Goal: Task Accomplishment & Management: Complete application form

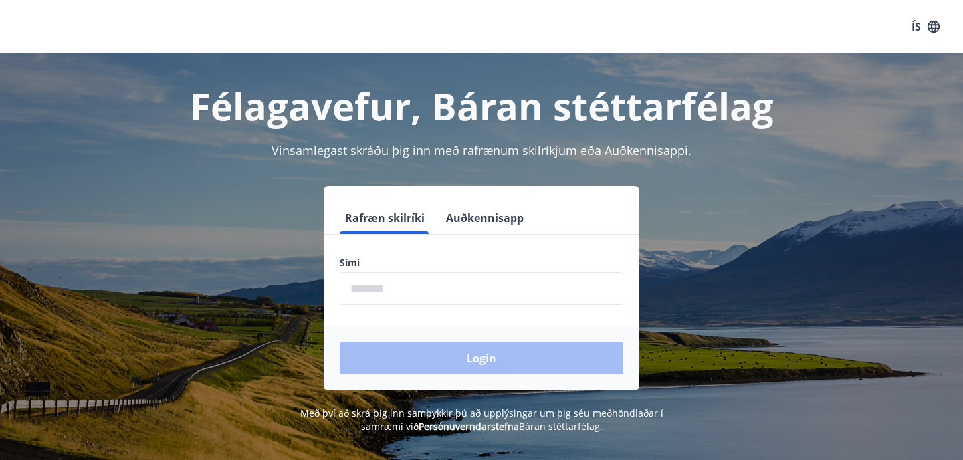
click at [490, 282] on input "phone" at bounding box center [482, 288] width 284 height 33
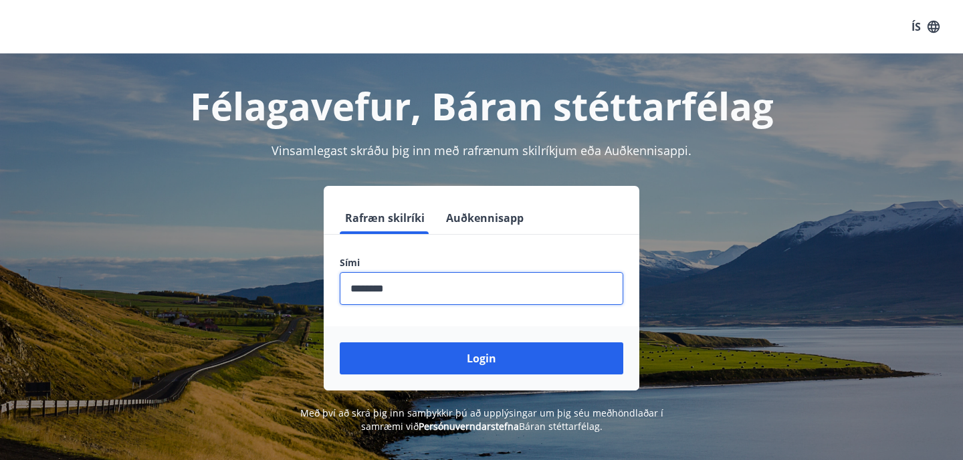
click at [377, 291] on input "phone" at bounding box center [482, 288] width 284 height 33
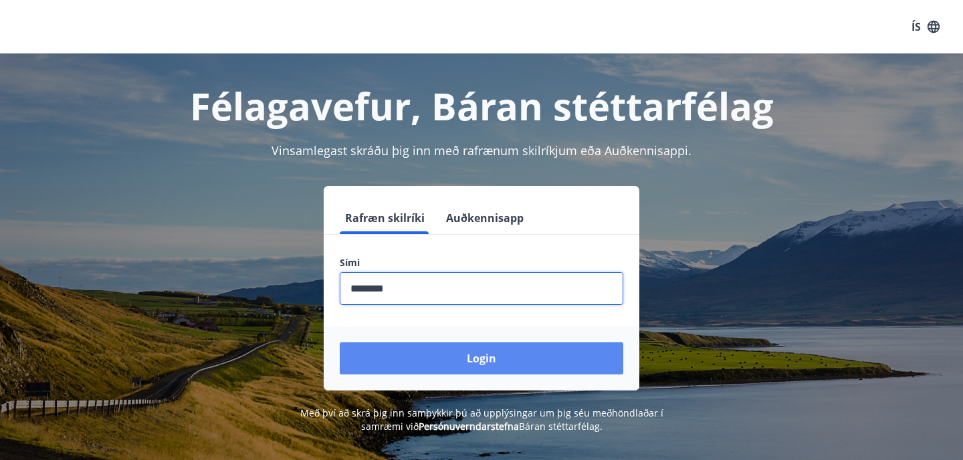
type input "********"
click at [419, 370] on button "Login" at bounding box center [482, 359] width 284 height 32
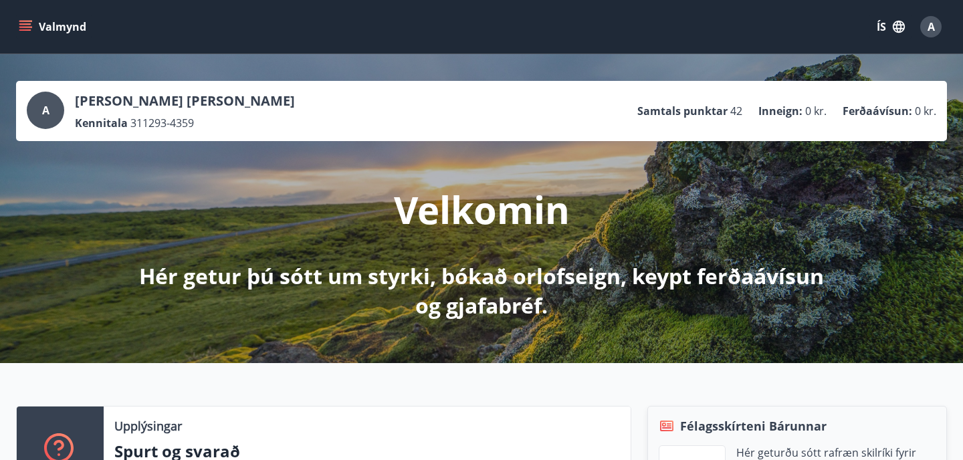
click at [882, 19] on button "ÍS" at bounding box center [891, 27] width 43 height 24
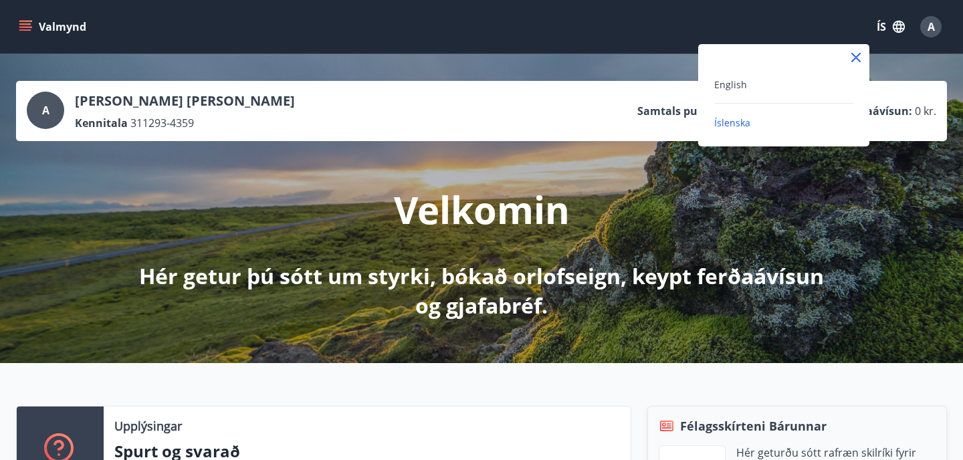
click at [747, 87] on div "English" at bounding box center [783, 84] width 139 height 16
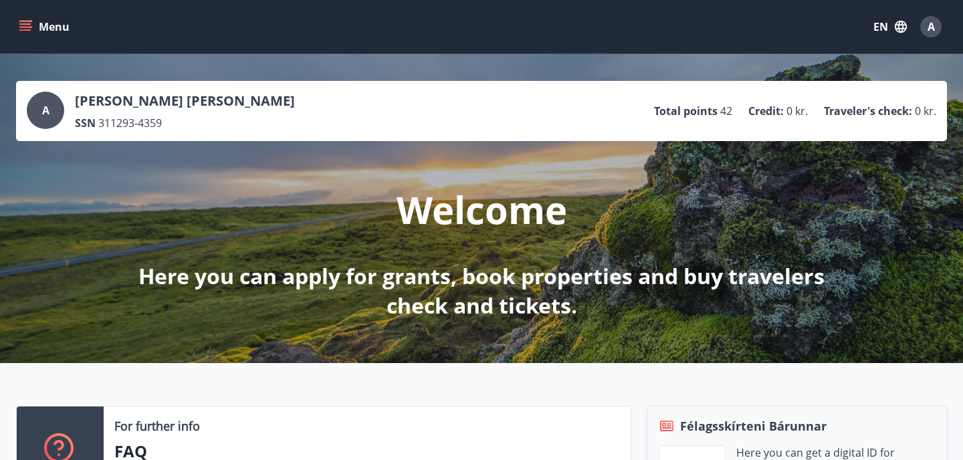
click at [34, 26] on button "Menu" at bounding box center [45, 27] width 59 height 24
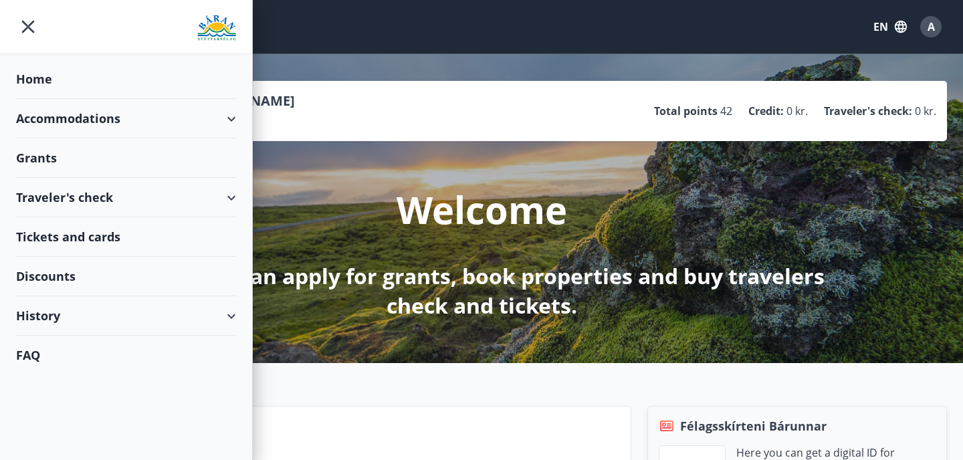
click at [59, 159] on div "Grants" at bounding box center [126, 157] width 220 height 39
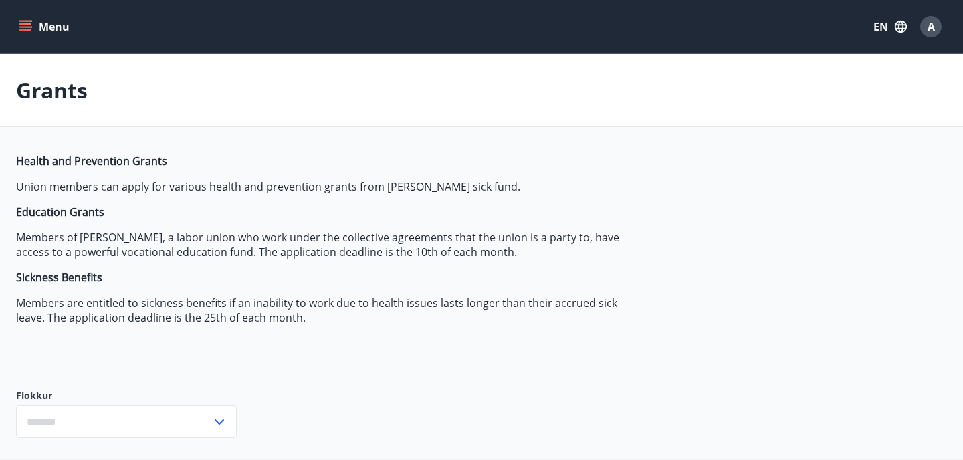
type input "***"
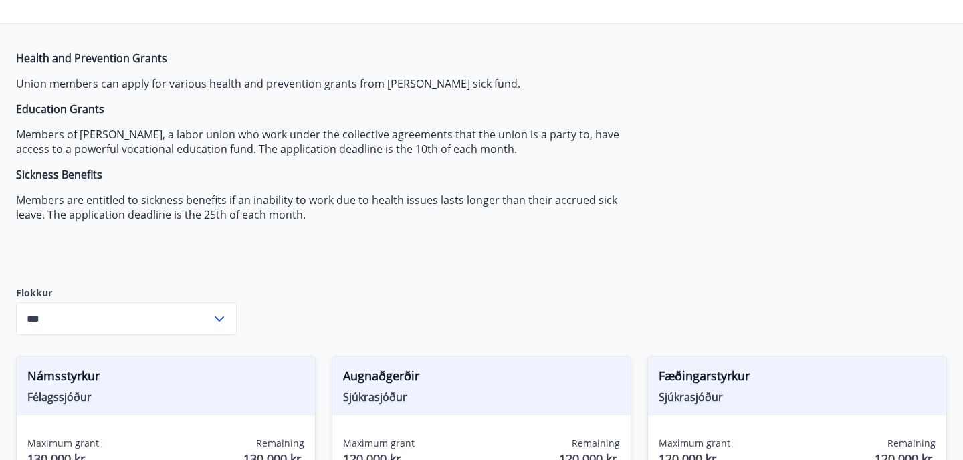
scroll to position [218, 0]
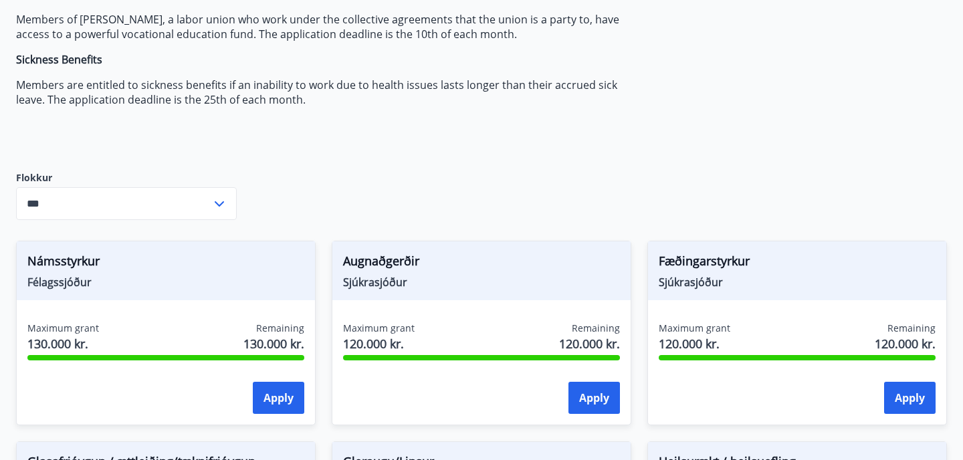
click at [221, 197] on icon at bounding box center [219, 204] width 16 height 16
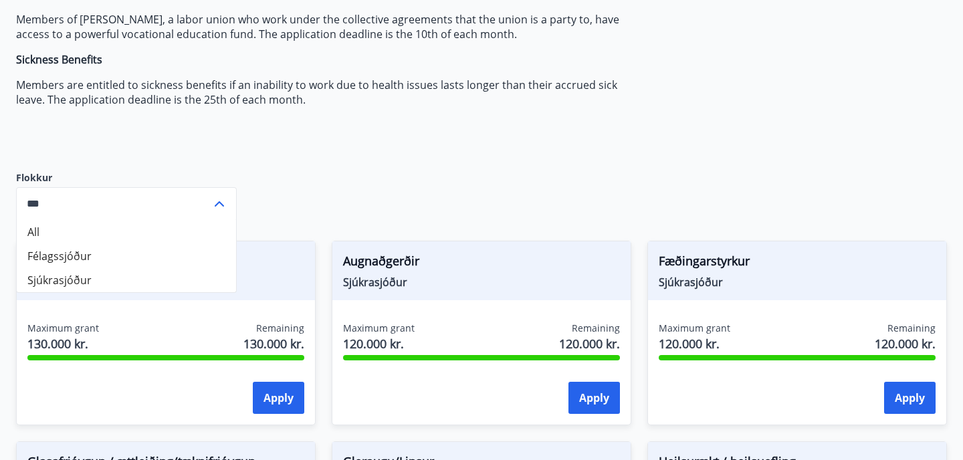
click at [221, 197] on icon at bounding box center [219, 204] width 16 height 16
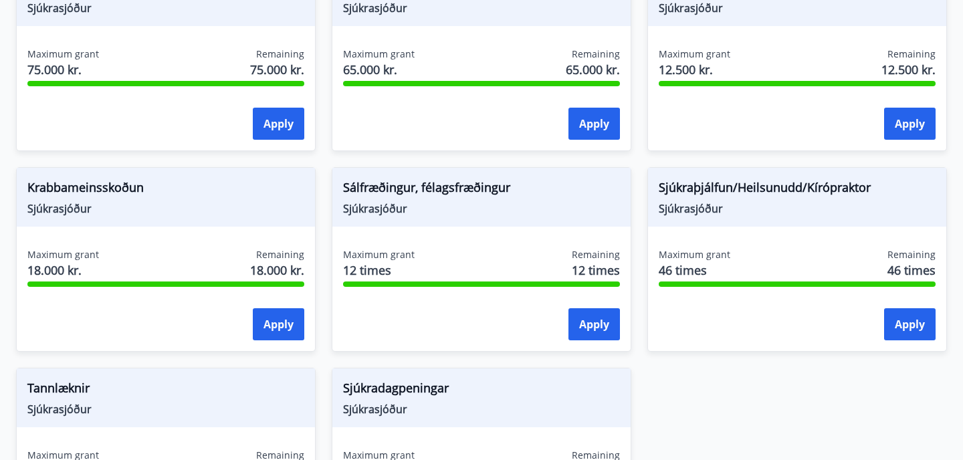
scroll to position [895, 0]
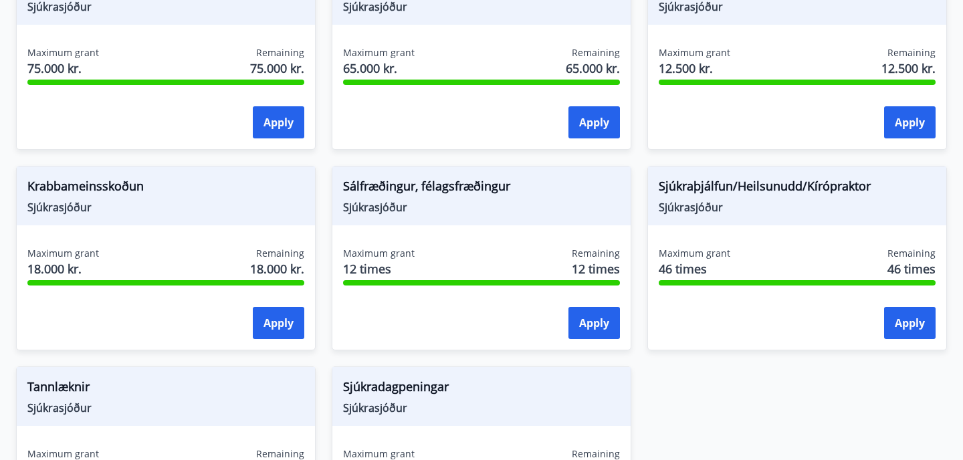
click at [384, 208] on span "Sjúkrasjóður" at bounding box center [481, 207] width 277 height 15
copy span "Sjúkrasjóður"
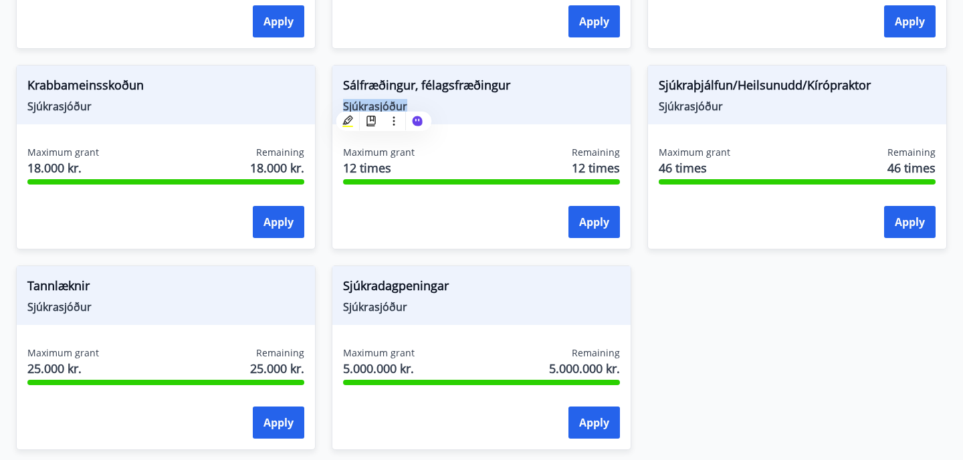
scroll to position [1007, 0]
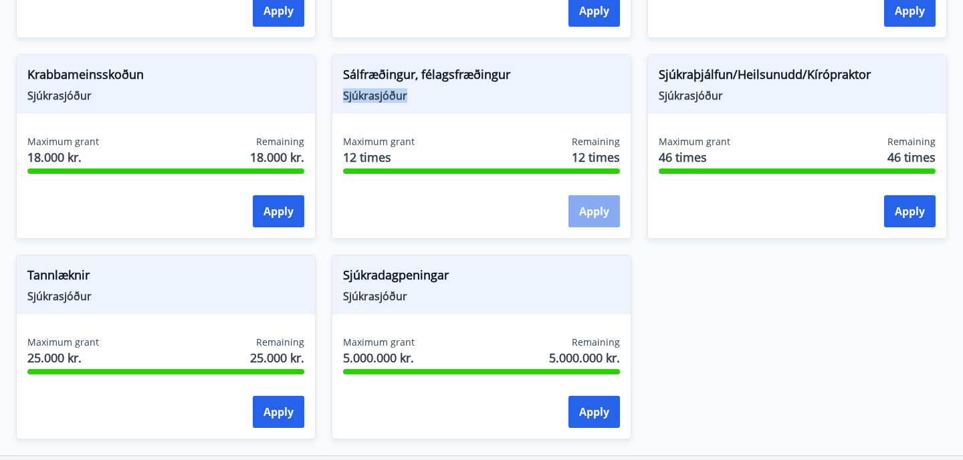
click at [588, 205] on button "Apply" at bounding box center [595, 211] width 52 height 32
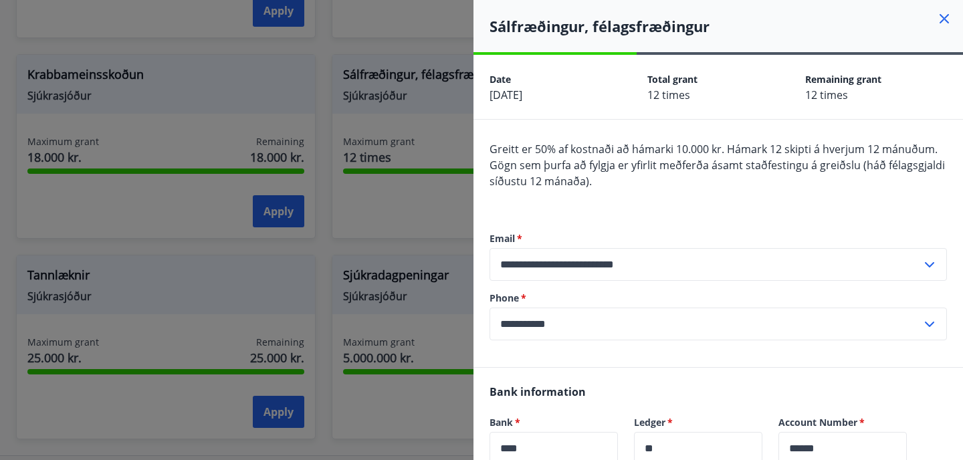
click at [642, 162] on span "Gögn sem þurfa að fylgja er yfirlit meðferða ásamt staðfestingu á greiðslu (háð…" at bounding box center [718, 173] width 456 height 31
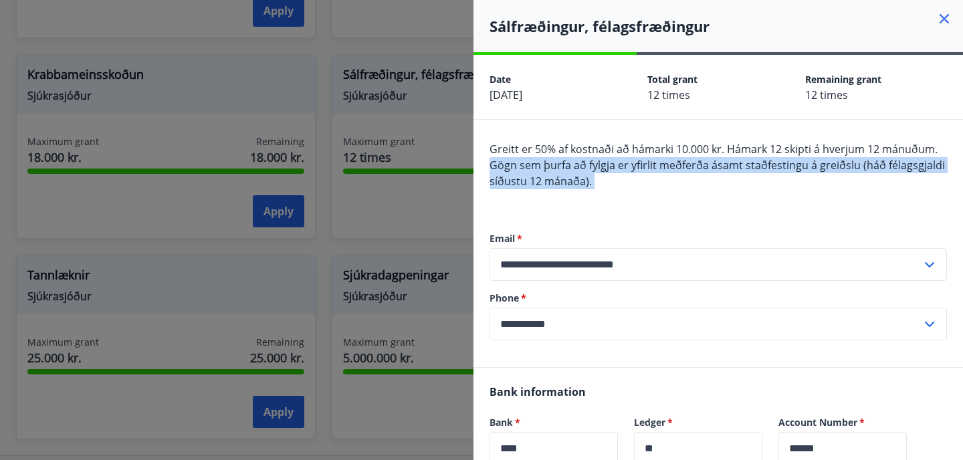
click at [642, 162] on span "Gögn sem þurfa að fylgja er yfirlit meðferða ásamt staðfestingu á greiðslu (háð…" at bounding box center [718, 173] width 456 height 31
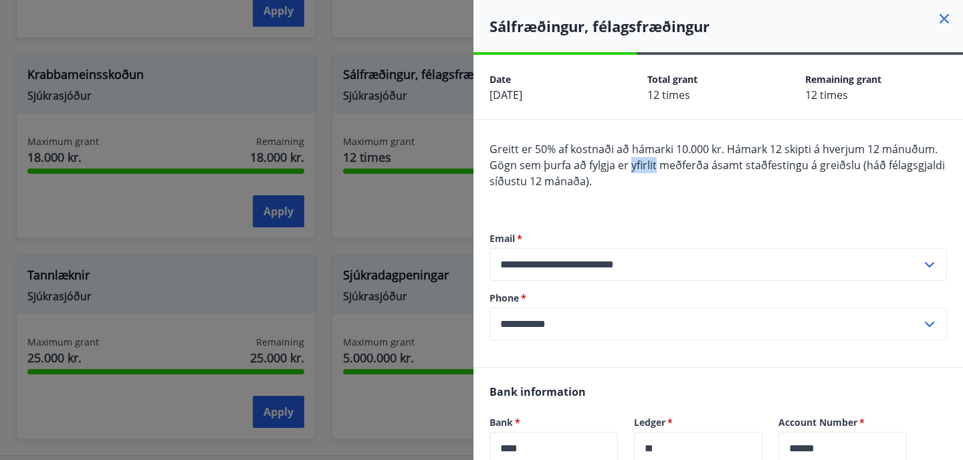
click at [642, 162] on span "Gögn sem þurfa að fylgja er yfirlit meðferða ásamt staðfestingu á greiðslu (háð…" at bounding box center [718, 173] width 456 height 31
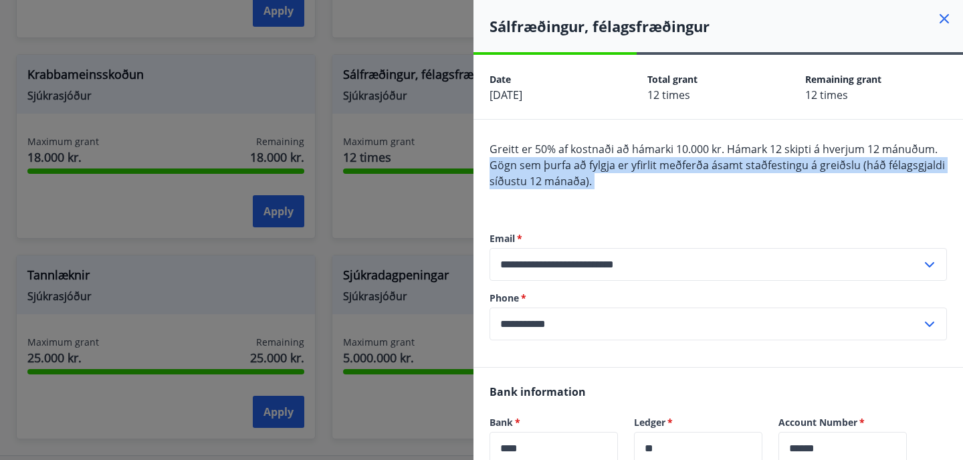
click at [642, 162] on span "Gögn sem þurfa að fylgja er yfirlit meðferða ásamt staðfestingu á greiðslu (háð…" at bounding box center [718, 173] width 456 height 31
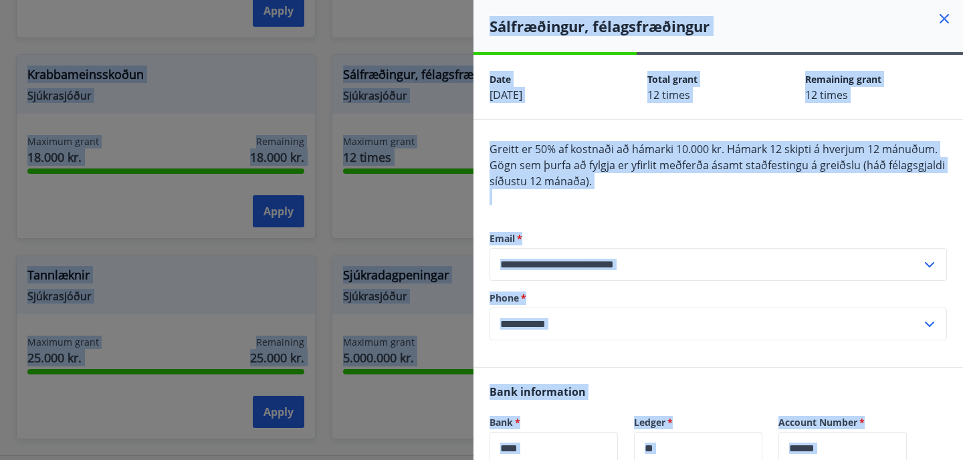
click at [642, 162] on span "Gögn sem þurfa að fylgja er yfirlit meðferða ásamt staðfestingu á greiðslu (háð…" at bounding box center [718, 173] width 456 height 31
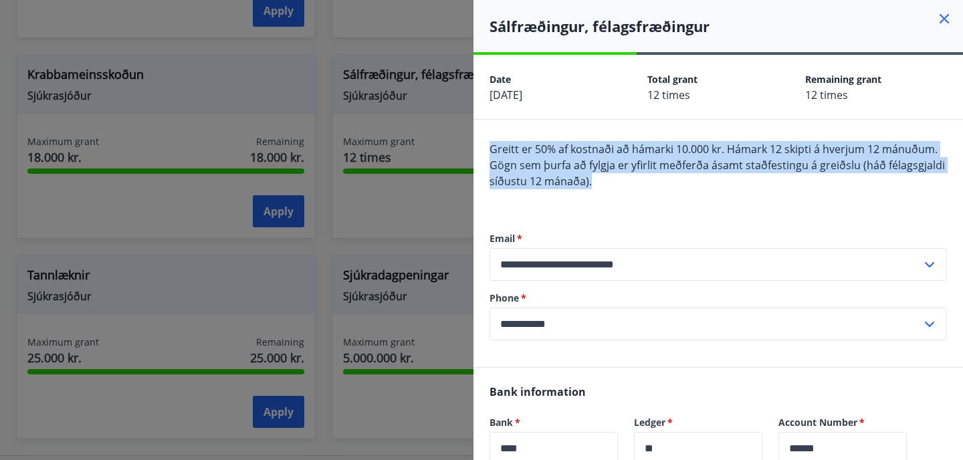
drag, startPoint x: 601, startPoint y: 181, endPoint x: 490, endPoint y: 149, distance: 115.1
click at [490, 149] on div "Greitt er 50% af kostnaði að hámarki 10.000 kr. Hámark 12 skipti á hverjum 12 m…" at bounding box center [719, 173] width 458 height 64
copy span "Greitt er 50% af kostnaði að hámarki 10.000 kr. Hámark 12 skipti á hverjum 12 m…"
click at [607, 262] on input "**********" at bounding box center [706, 264] width 432 height 33
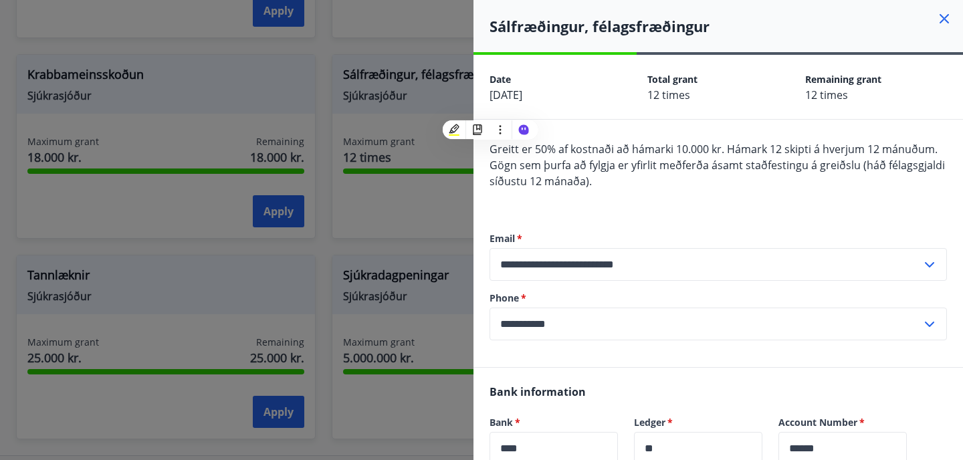
click at [607, 262] on input "**********" at bounding box center [706, 264] width 432 height 33
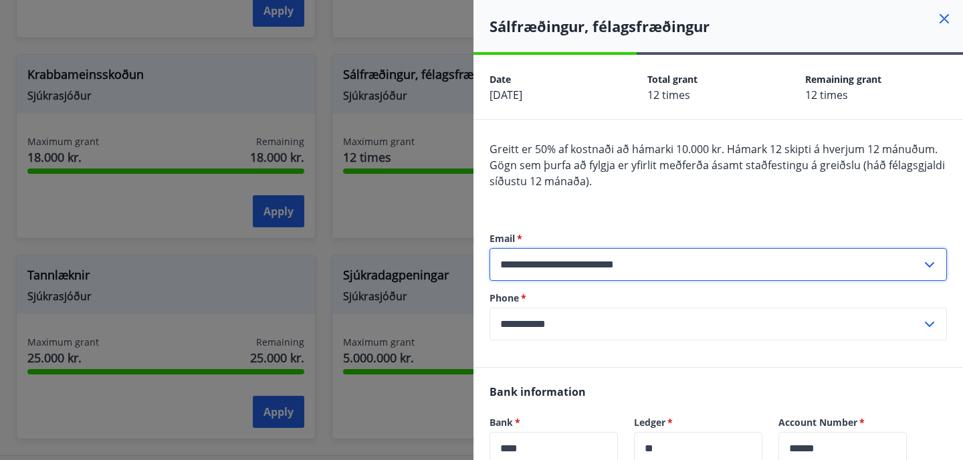
click at [607, 262] on input "**********" at bounding box center [706, 264] width 432 height 33
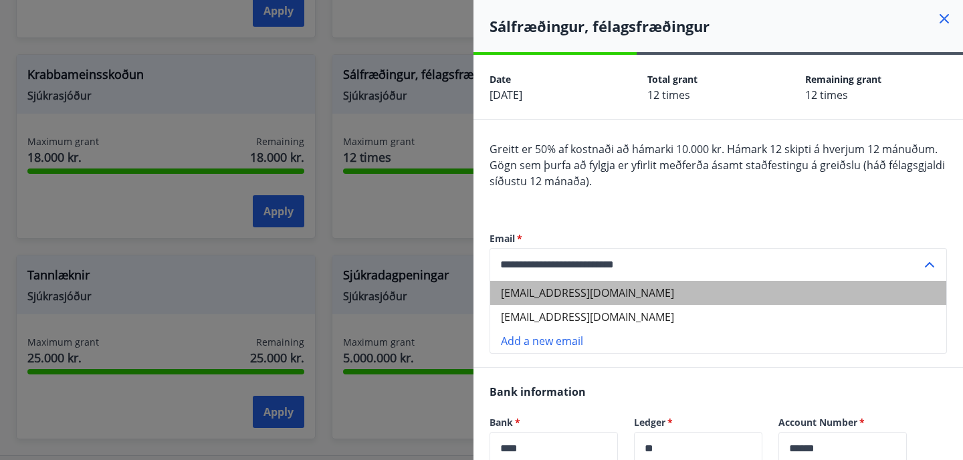
click at [597, 292] on li "adrianafontescorreia@gmail.com" at bounding box center [718, 293] width 456 height 24
type input "**********"
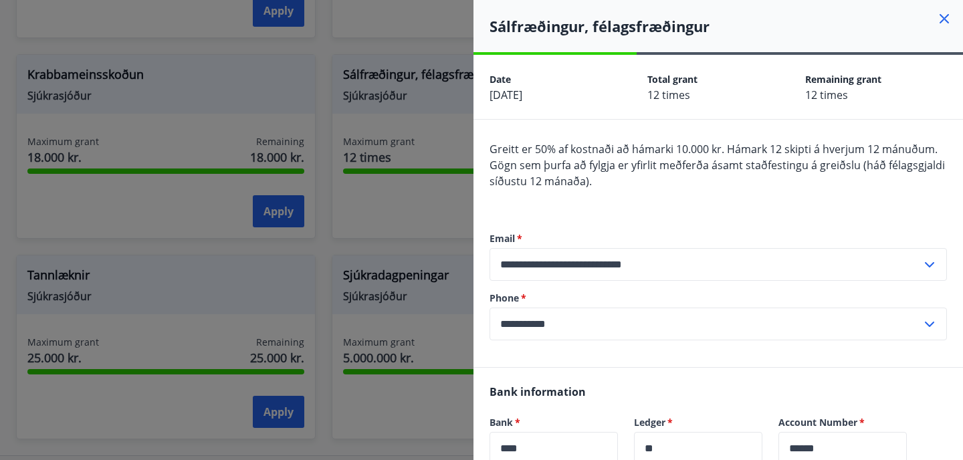
click at [630, 225] on div "**********" at bounding box center [719, 286] width 458 height 162
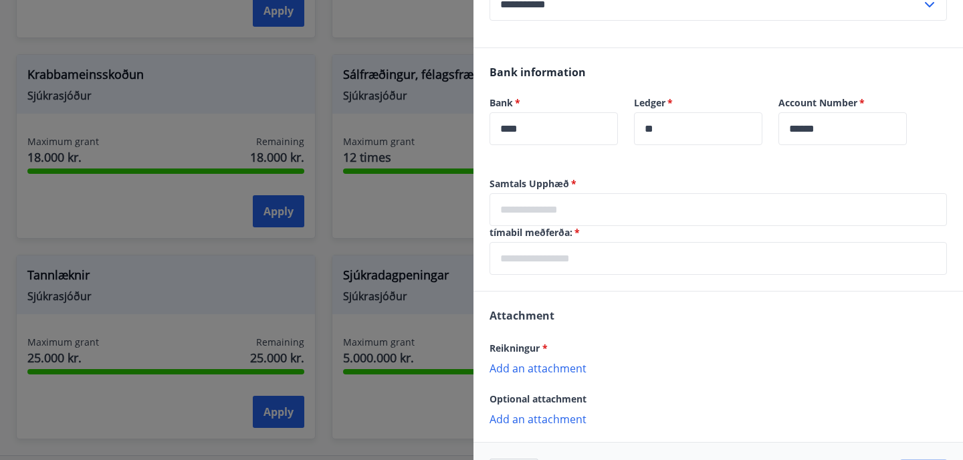
scroll to position [368, 0]
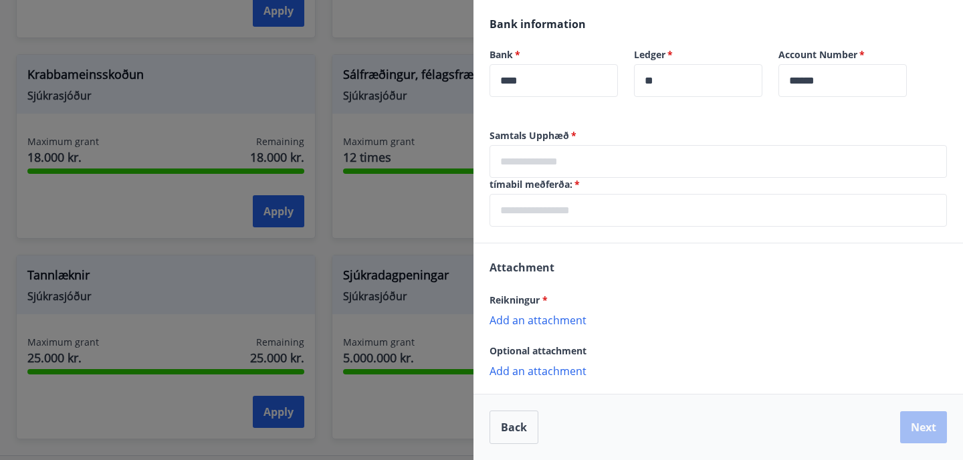
click at [593, 171] on input "text" at bounding box center [719, 161] width 458 height 33
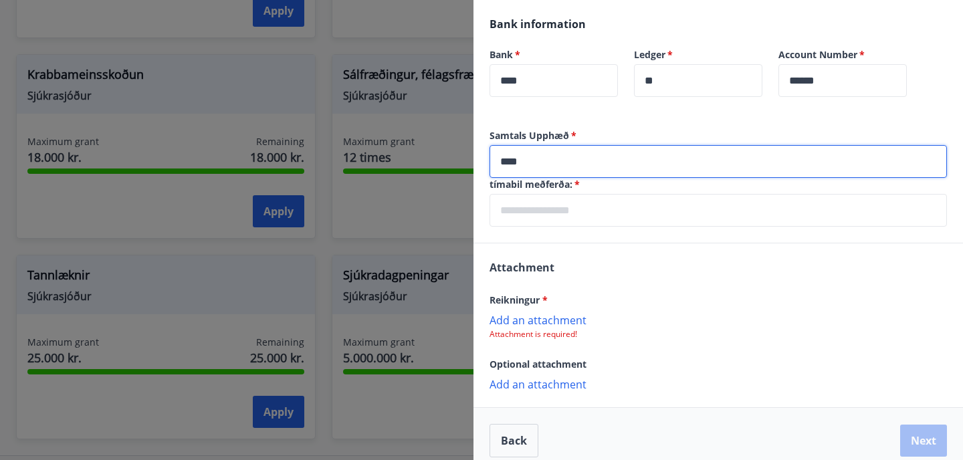
type input "****"
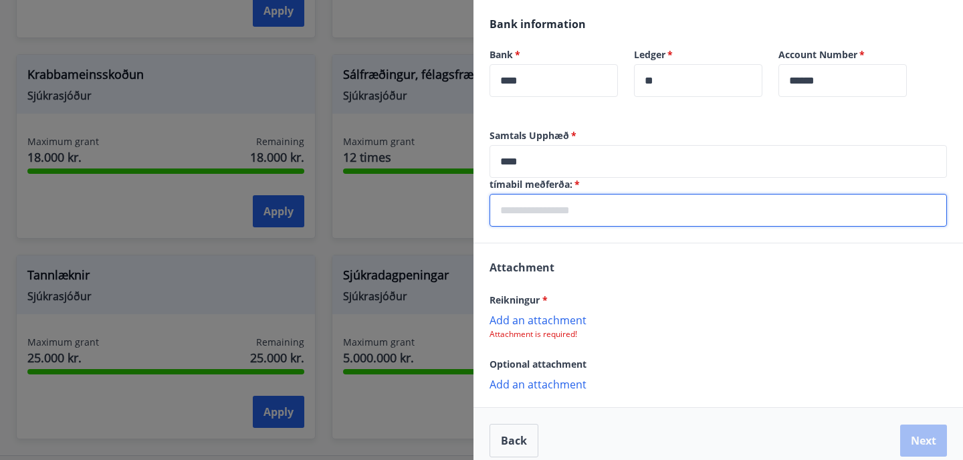
click at [609, 211] on input "text" at bounding box center [719, 210] width 458 height 33
click at [556, 187] on label "tímabil meðferða:   *" at bounding box center [719, 184] width 458 height 13
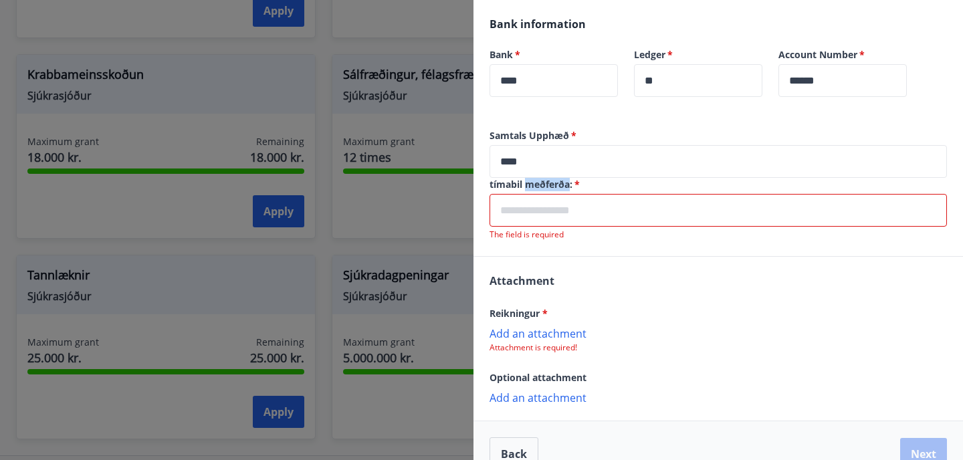
click at [556, 187] on label "tímabil meðferða:   *" at bounding box center [719, 184] width 458 height 13
copy label "tímabil meðferða:   *"
click at [629, 217] on input "text" at bounding box center [719, 210] width 458 height 33
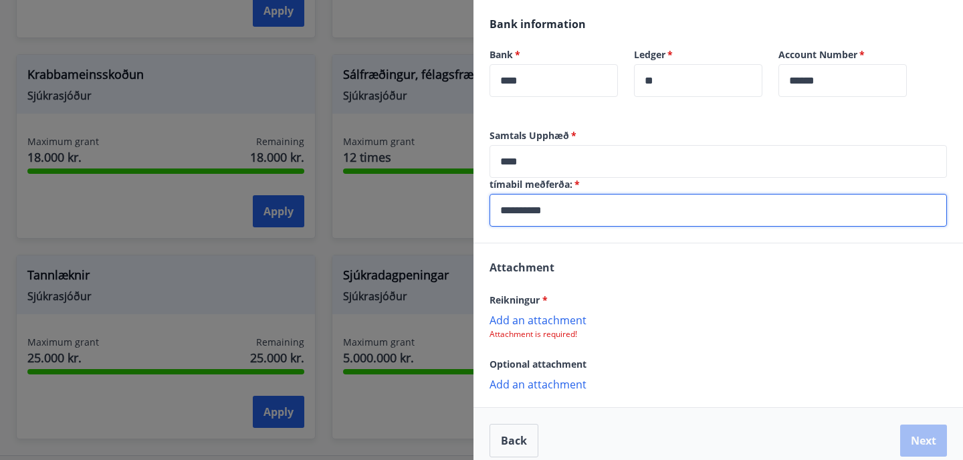
type input "**********"
click at [691, 290] on div "Attachment Reikningur * Add an attachment Attachment is required! Optional atta…" at bounding box center [719, 325] width 490 height 163
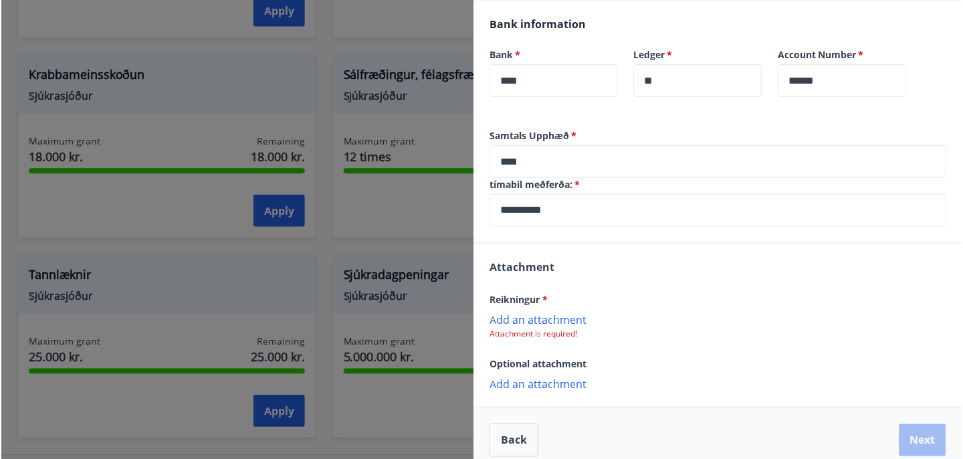
scroll to position [381, 0]
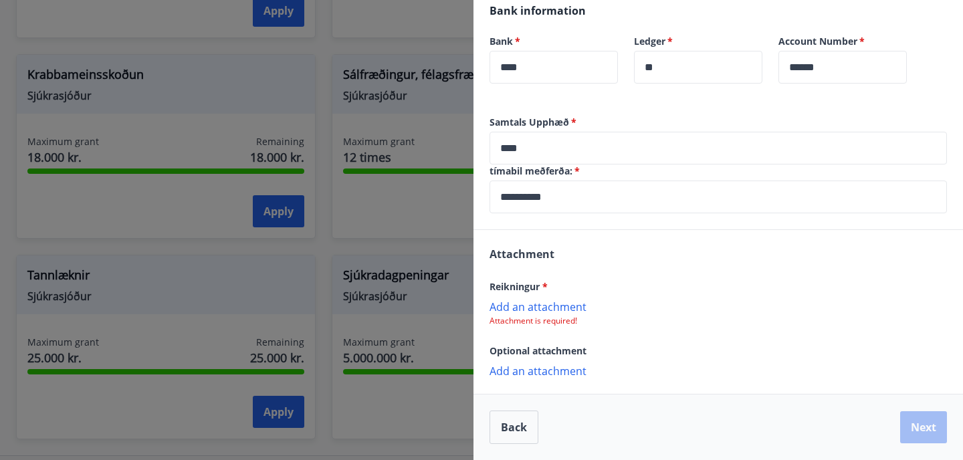
click at [546, 370] on p "Add an attachment" at bounding box center [719, 370] width 458 height 13
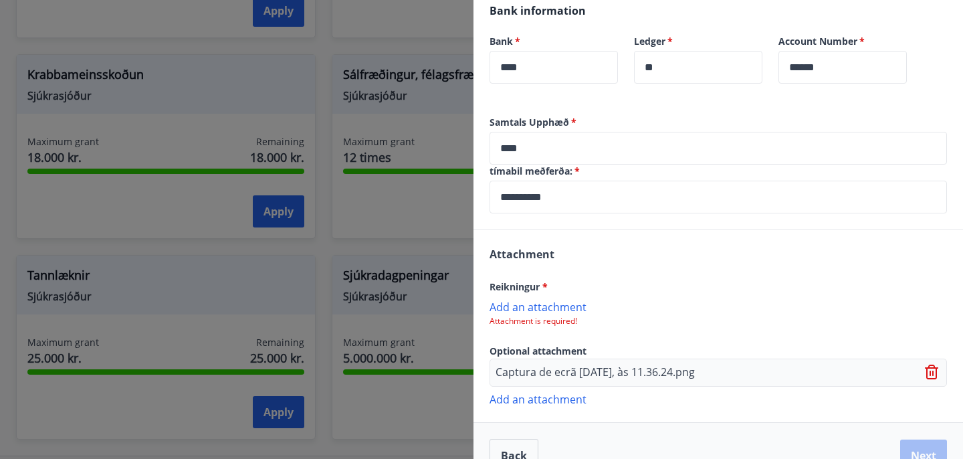
click at [522, 278] on div "Reikningur *" at bounding box center [719, 286] width 458 height 16
click at [520, 281] on span "Reikningur *" at bounding box center [519, 286] width 58 height 13
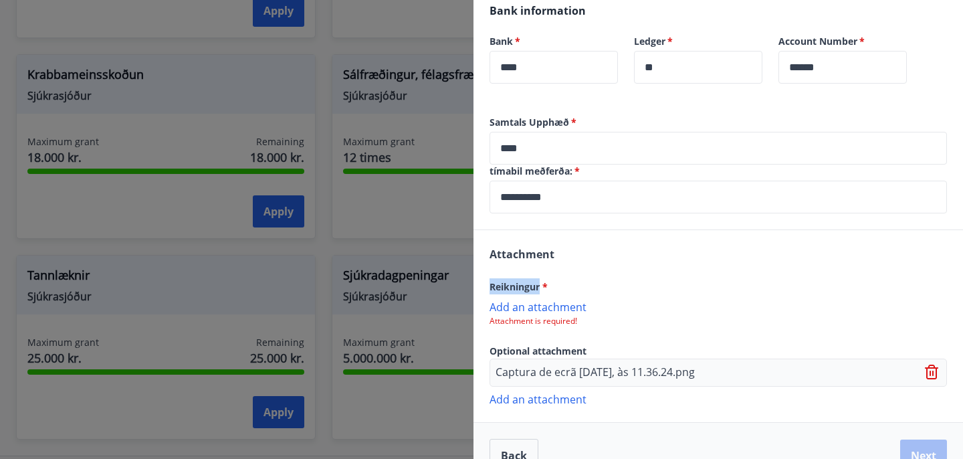
click at [520, 281] on span "Reikningur *" at bounding box center [519, 286] width 58 height 13
copy span "Reikningur"
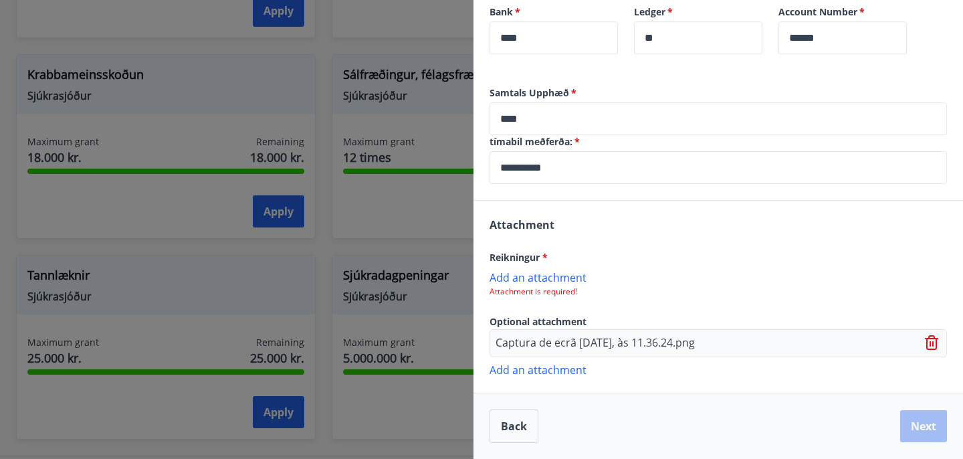
click at [695, 228] on div "Attachment Reikningur * Add an attachment Attachment is required! Optional atta…" at bounding box center [719, 296] width 490 height 191
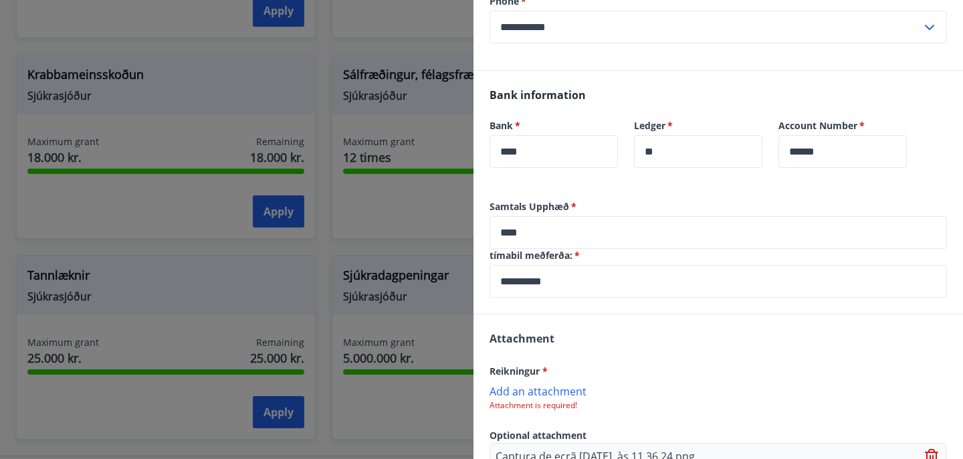
scroll to position [291, 0]
